Goal: Navigation & Orientation: Find specific page/section

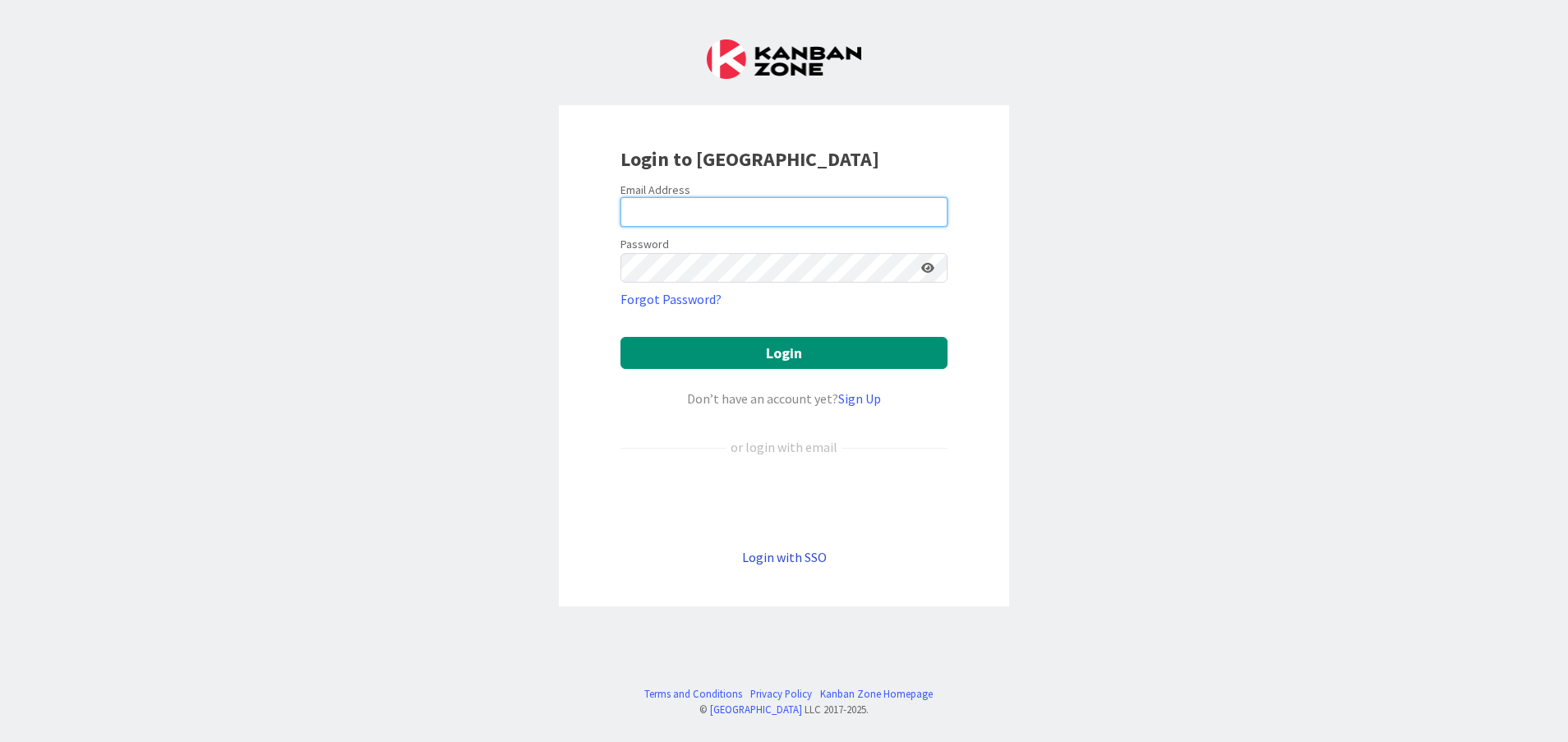
type input "Srivastava"
click at [802, 560] on link "Login with SSO" at bounding box center [784, 557] width 85 height 16
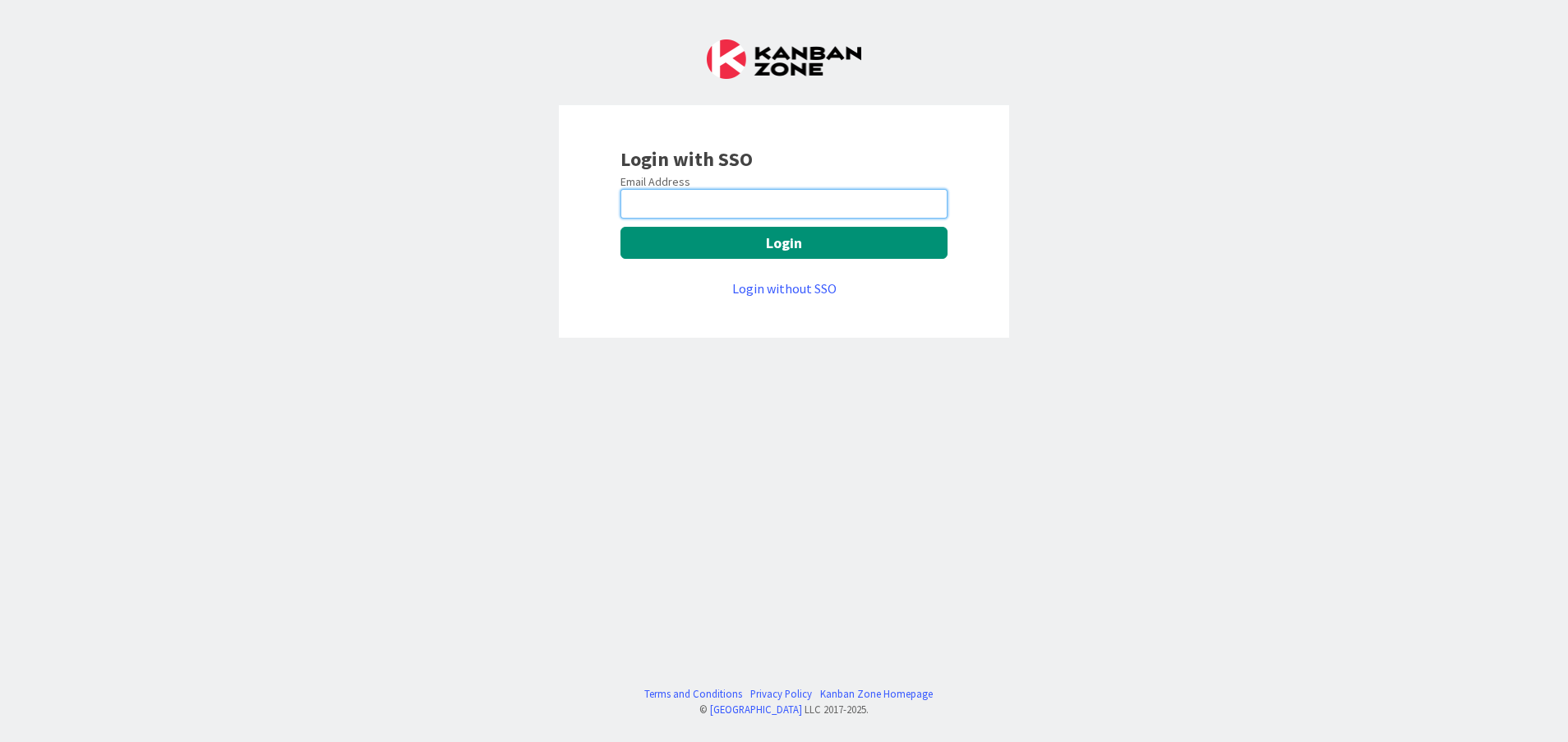
click at [725, 191] on input "email" at bounding box center [784, 203] width 327 height 29
type input "[PERSON_NAME][EMAIL_ADDRESS][DOMAIN_NAME]"
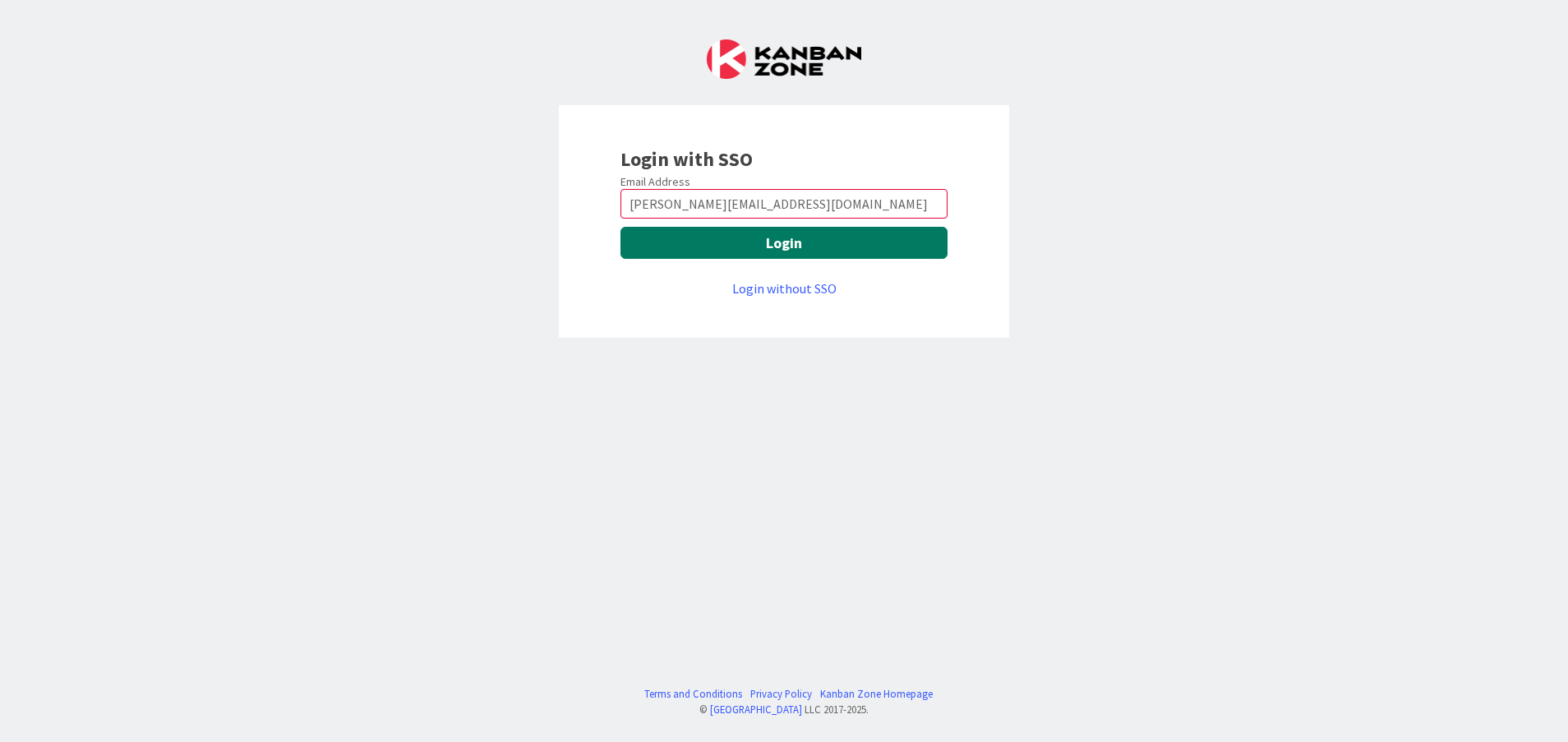
click at [748, 250] on button "Login" at bounding box center [784, 243] width 327 height 32
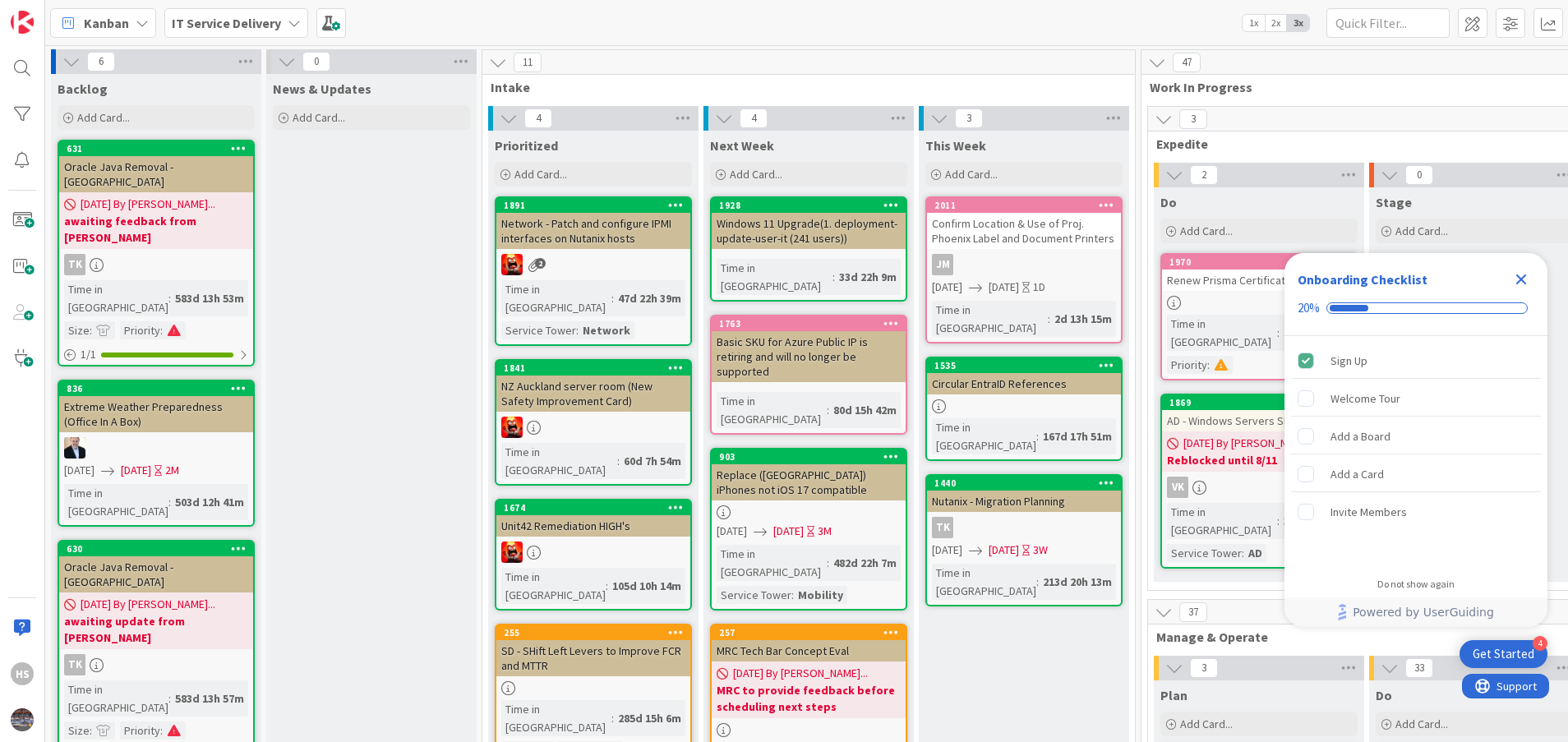
click at [1045, 285] on icon "Close Checklist" at bounding box center [1521, 279] width 20 height 20
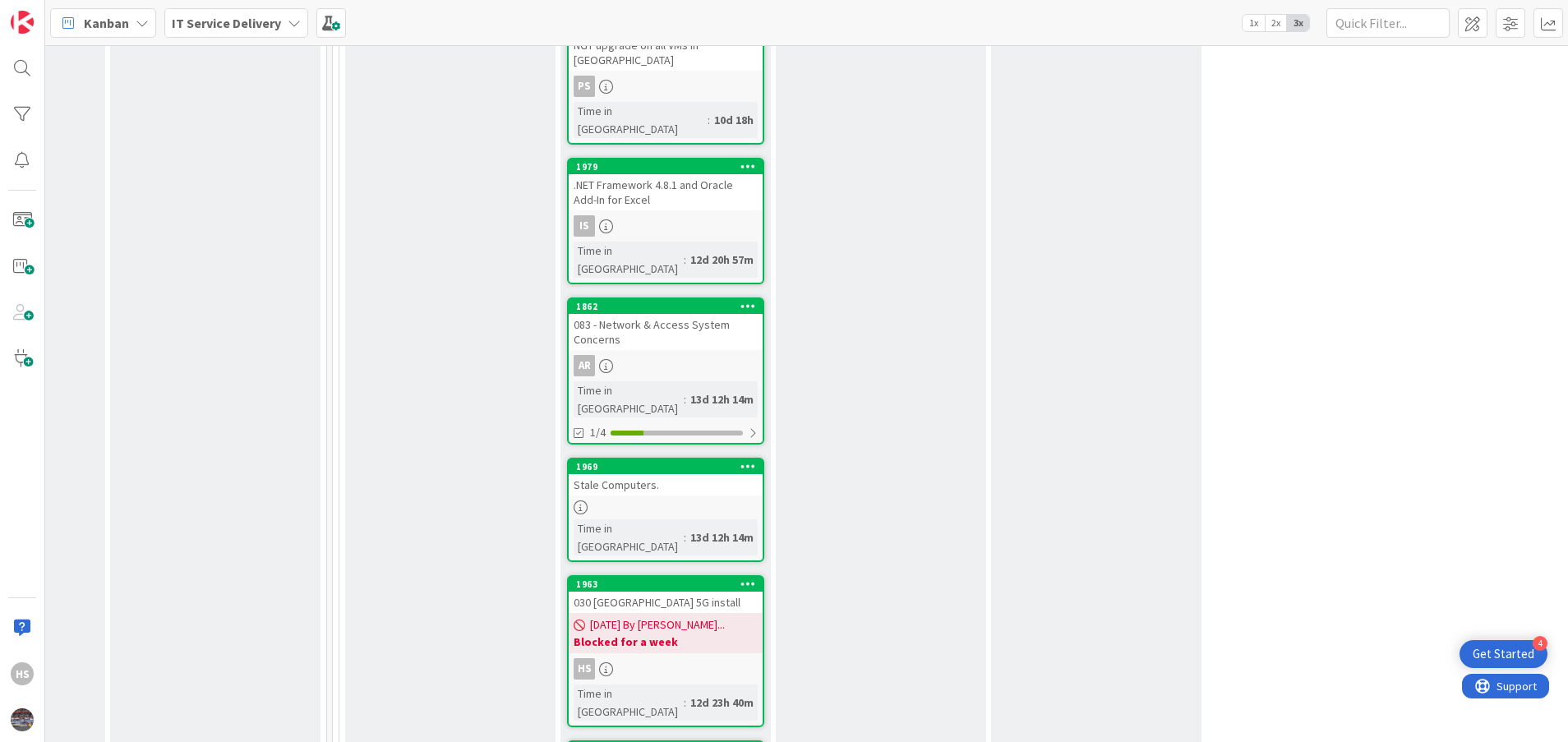
scroll to position [1738, 809]
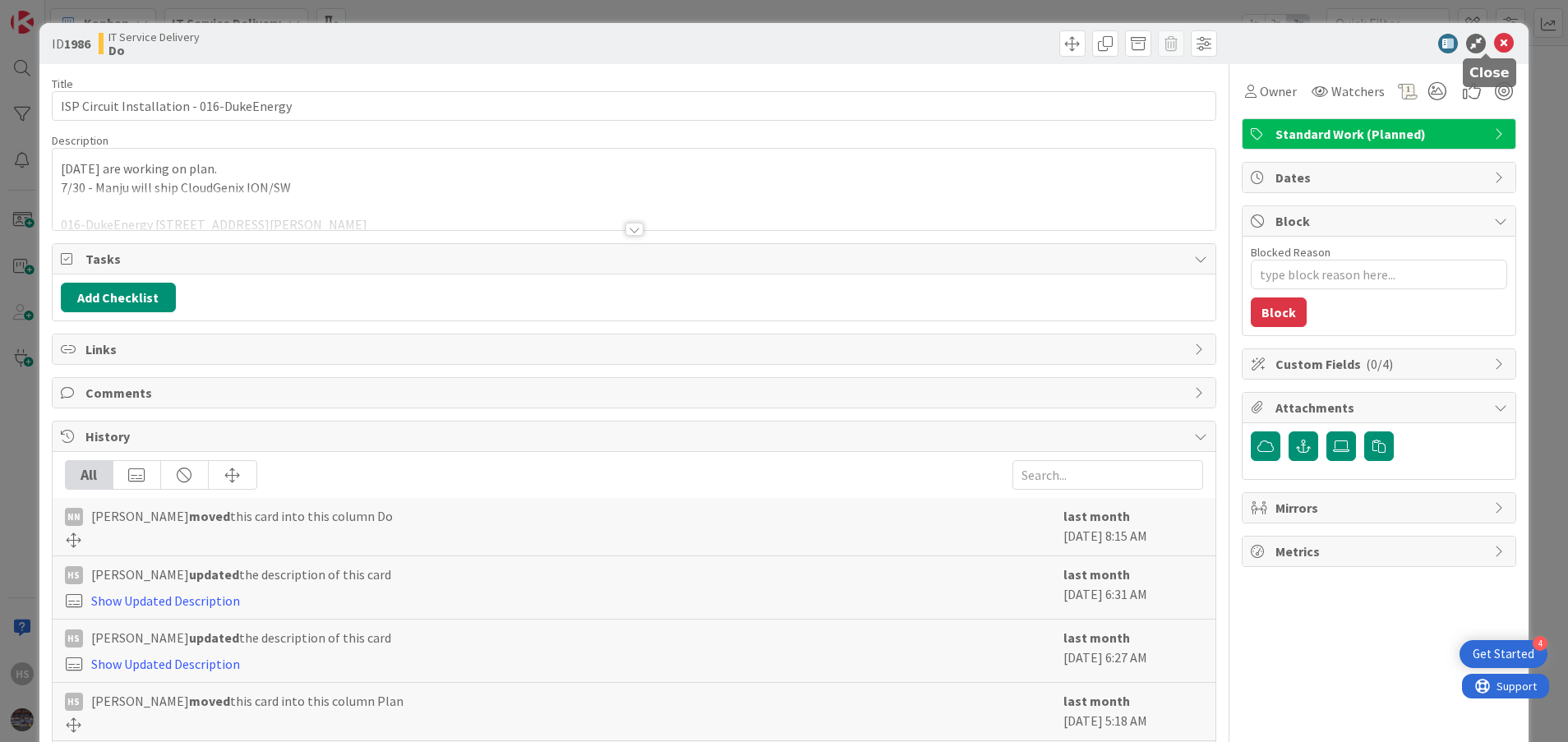
click at [1045, 42] on icon at bounding box center [1504, 44] width 20 height 20
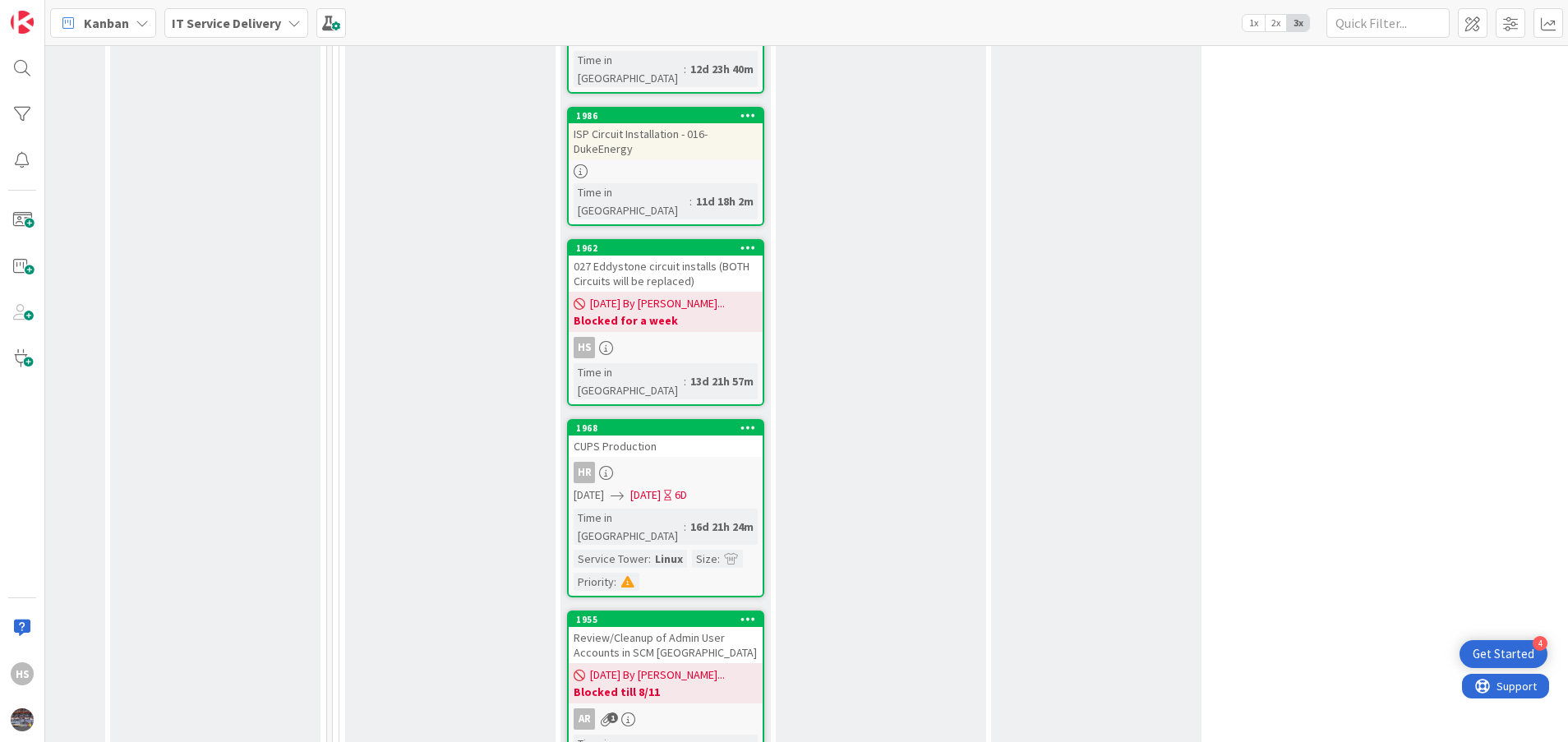
scroll to position [2535, 809]
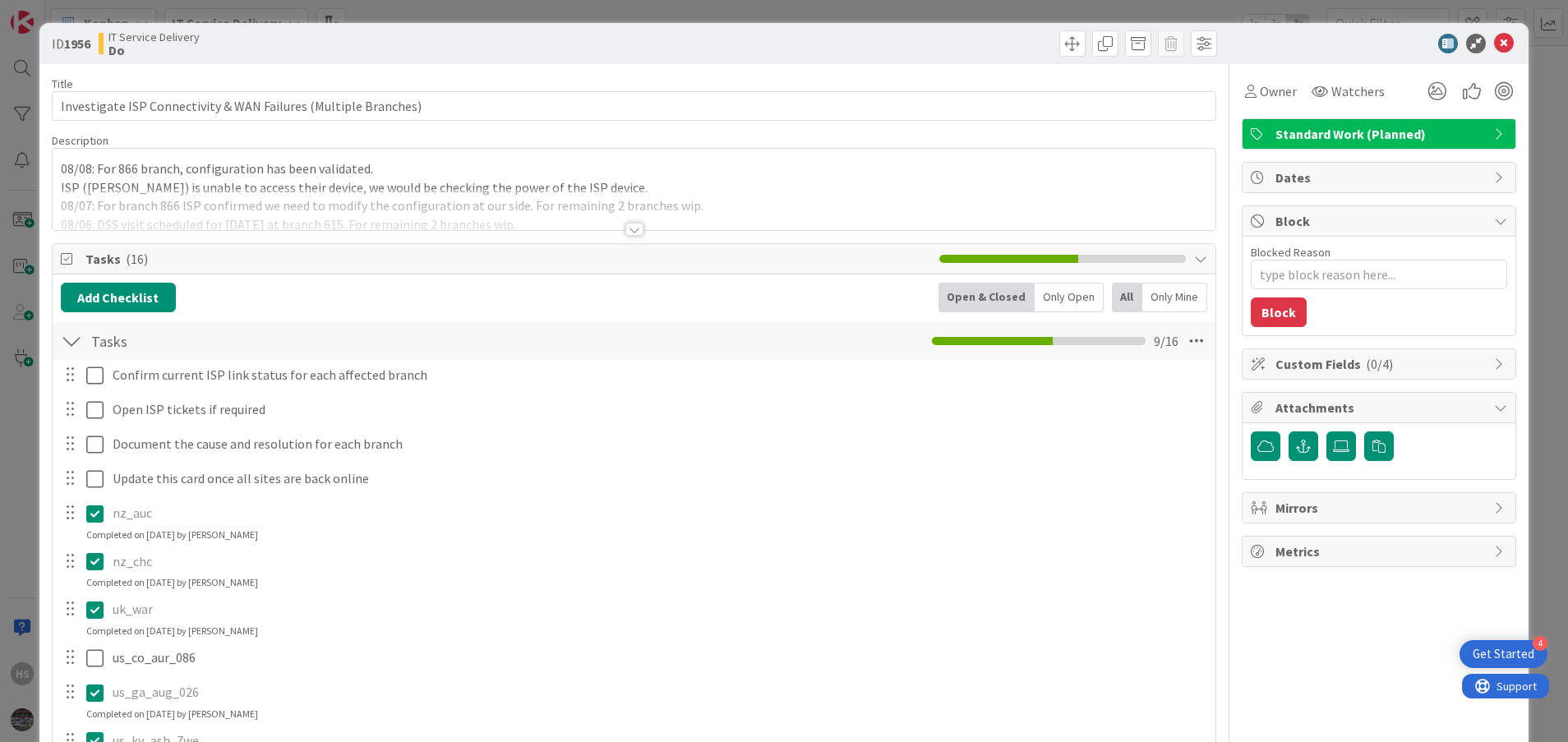
type textarea "x"
click at [626, 232] on div at bounding box center [634, 229] width 18 height 13
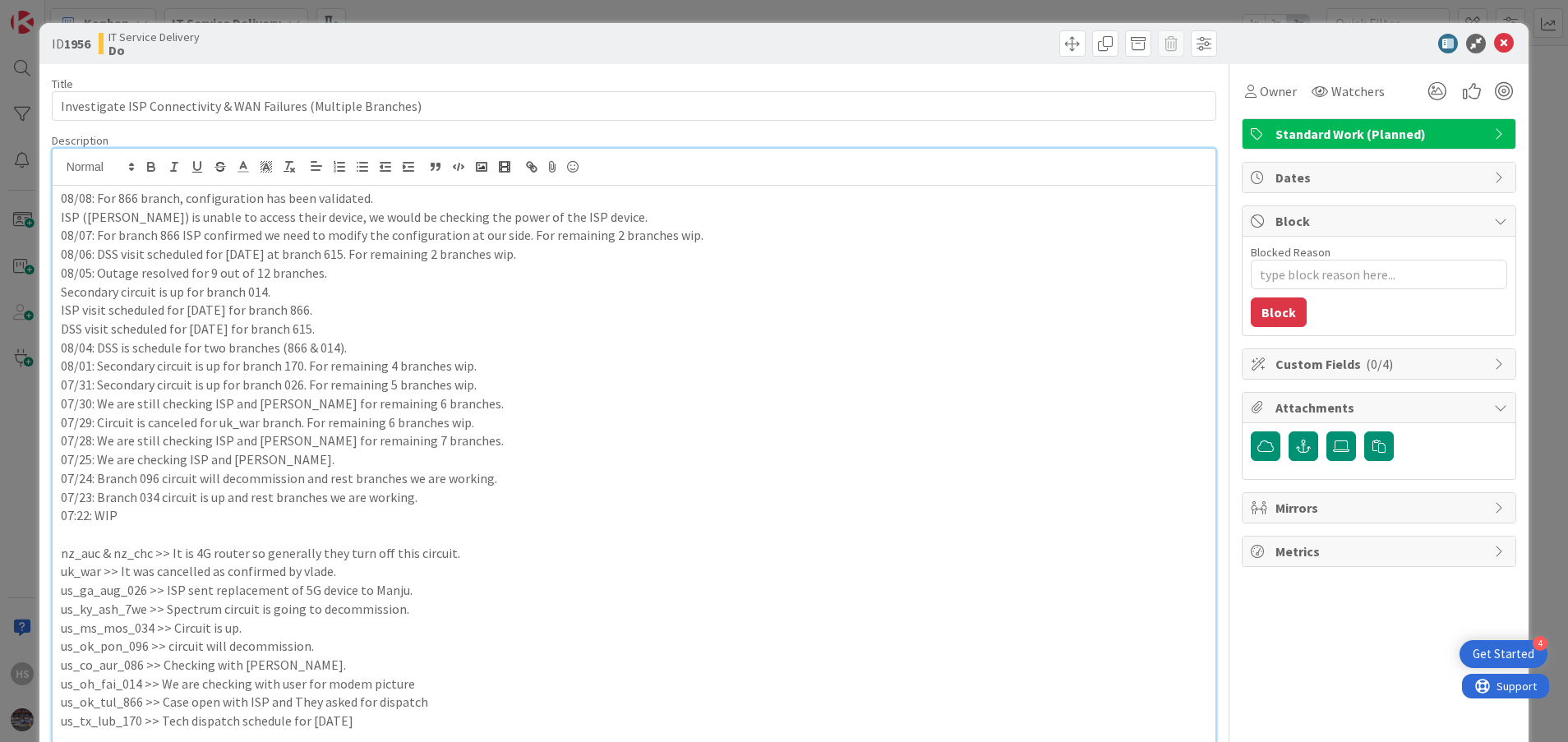
click at [1045, 35] on div at bounding box center [1370, 44] width 291 height 20
click at [1045, 37] on icon at bounding box center [1504, 44] width 20 height 20
